Goal: Navigation & Orientation: Understand site structure

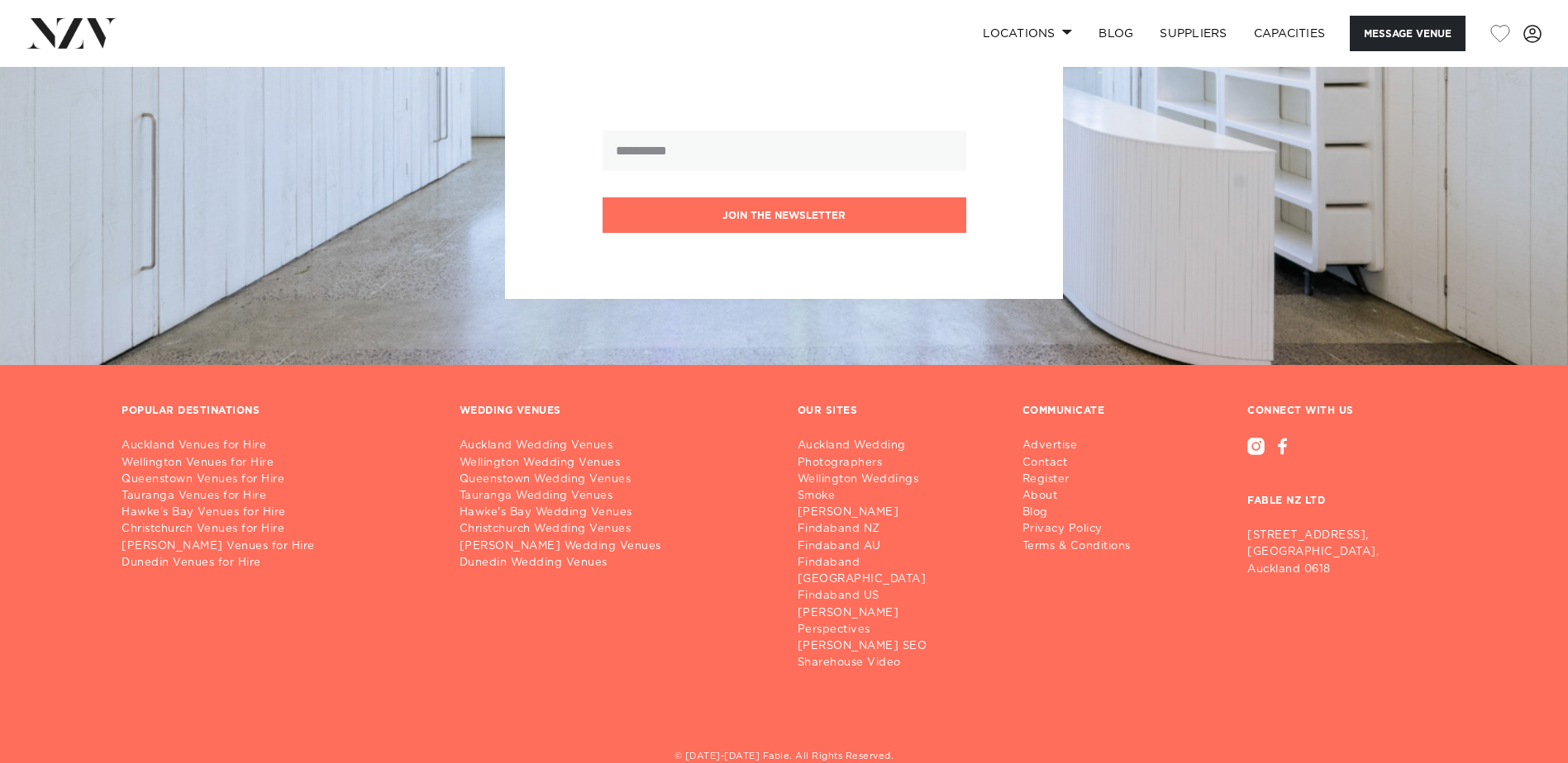
scroll to position [3468, 0]
click at [1056, 461] on link "Contact" at bounding box center [1083, 463] width 121 height 17
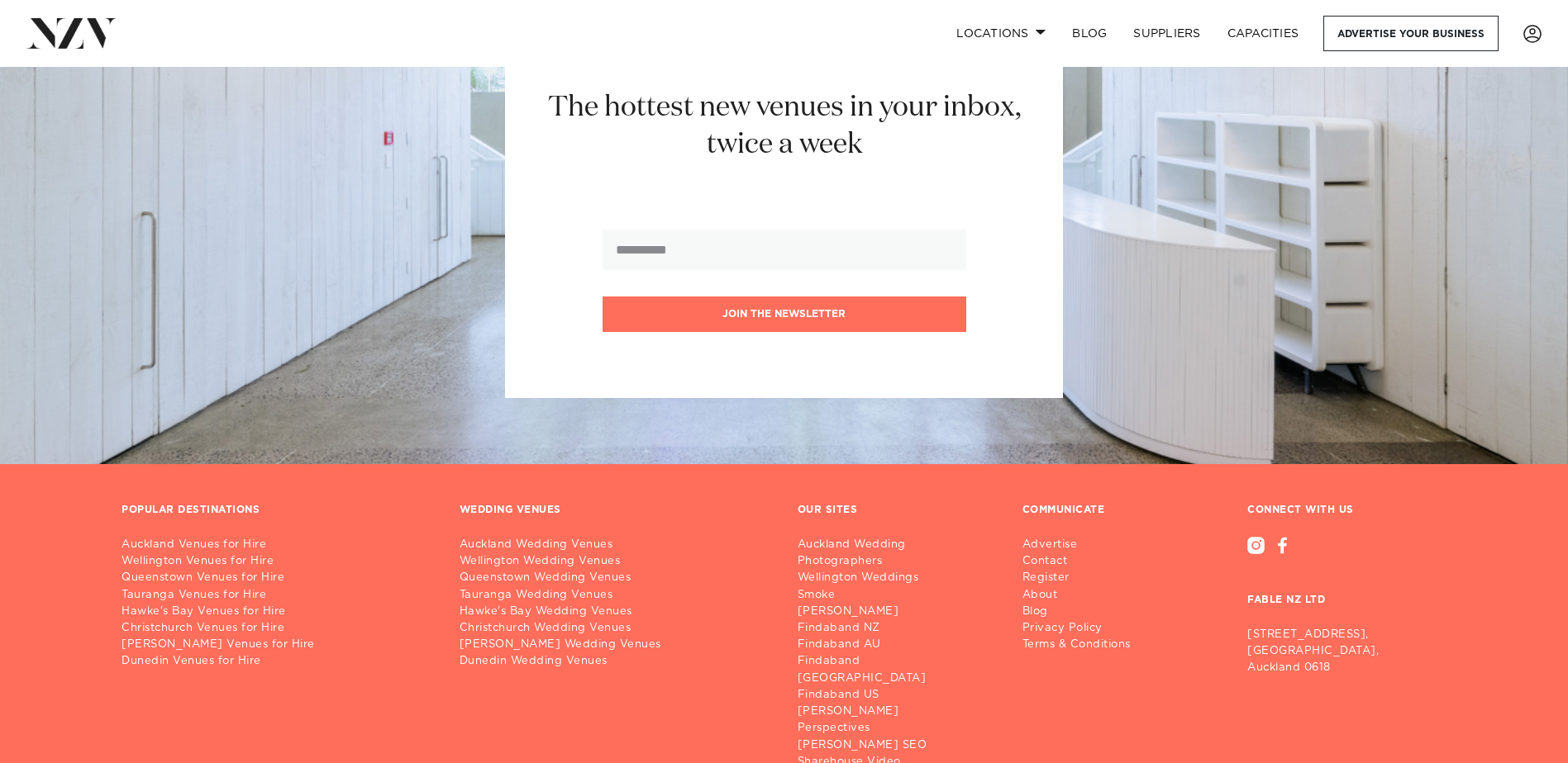
scroll to position [949, 0]
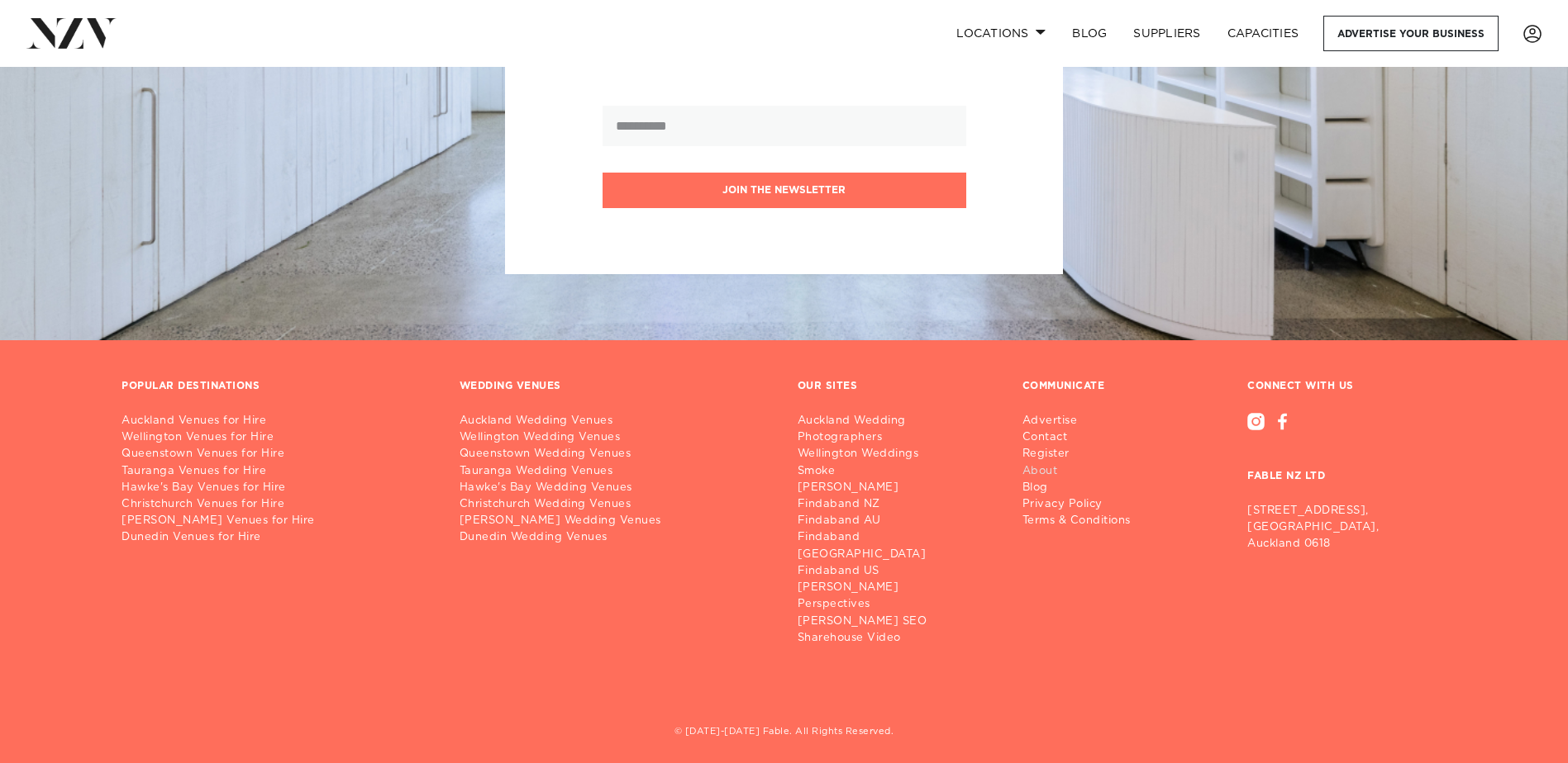
click at [1044, 474] on link "About" at bounding box center [1083, 471] width 121 height 17
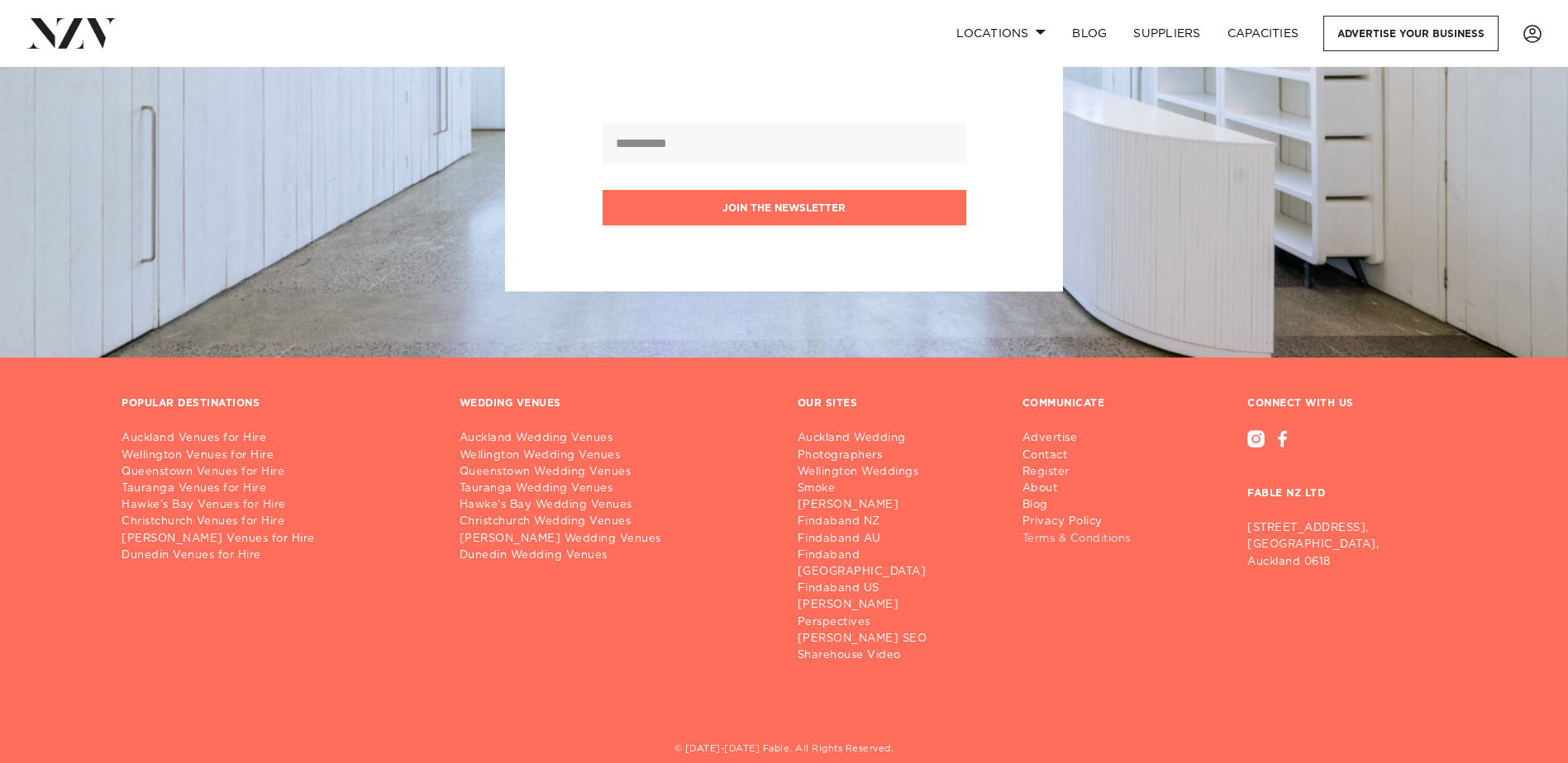
scroll to position [1055, 0]
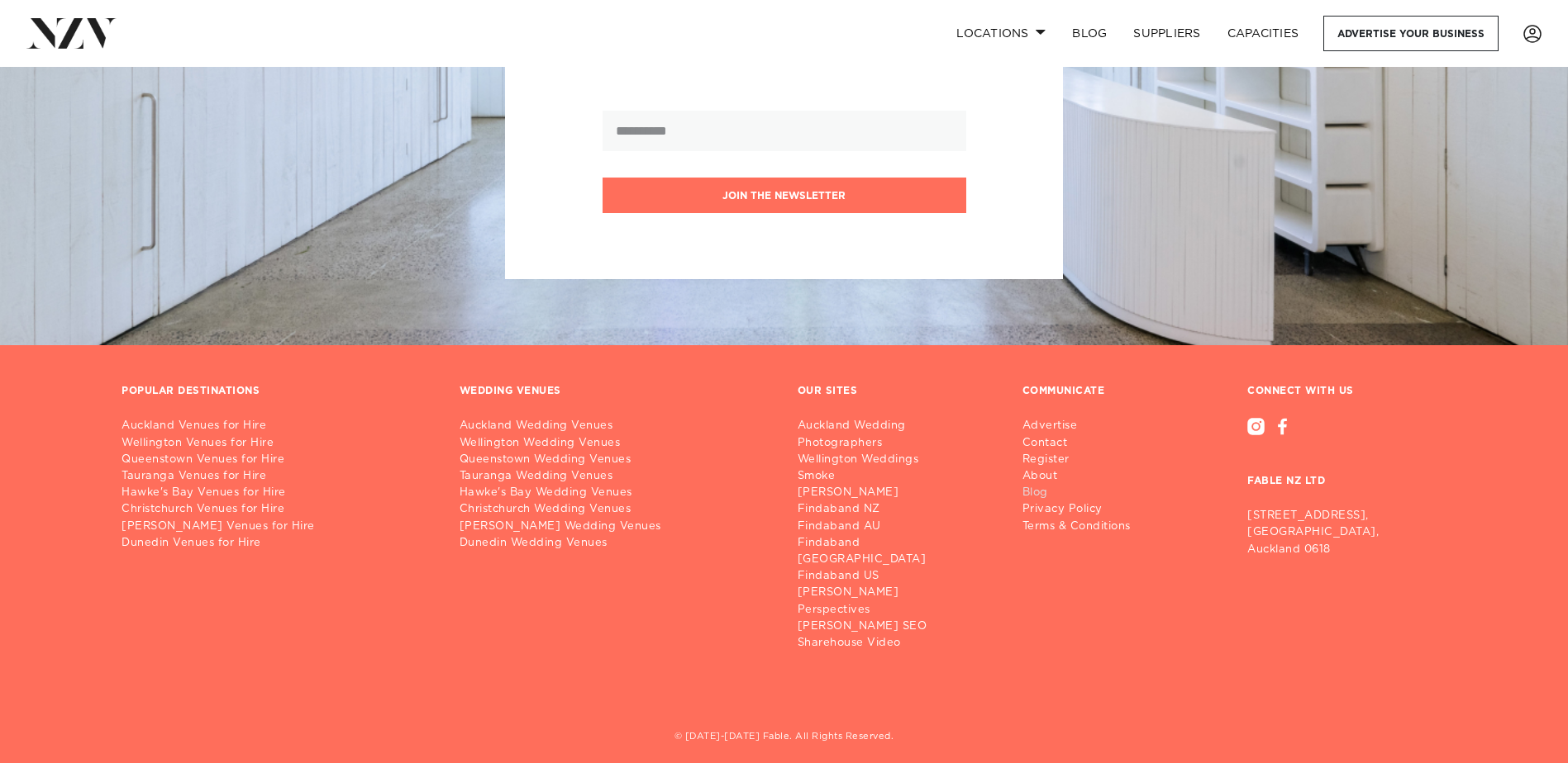
click at [1038, 492] on link "Blog" at bounding box center [1083, 493] width 121 height 17
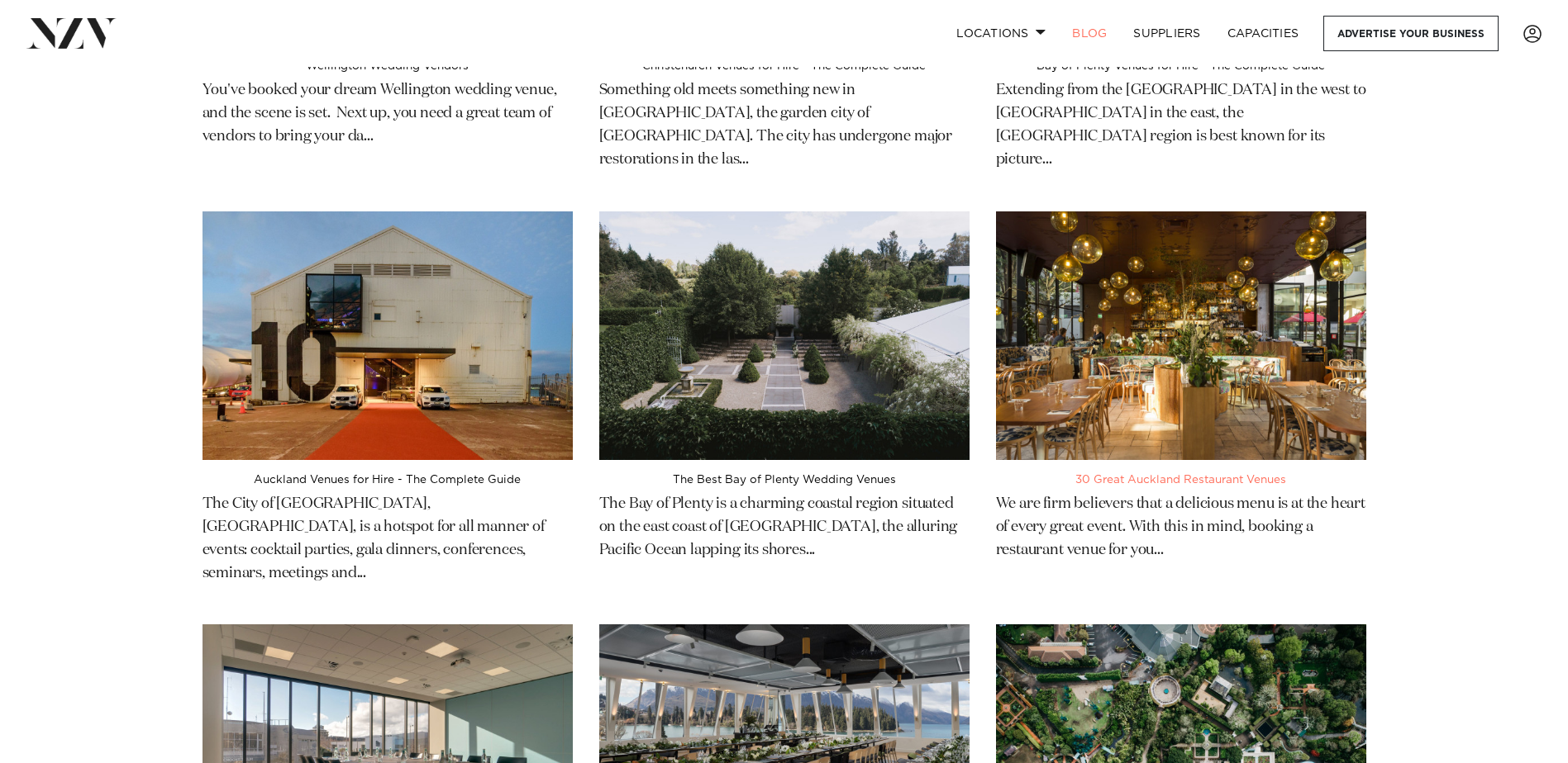
scroll to position [3964, 0]
